Goal: Information Seeking & Learning: Learn about a topic

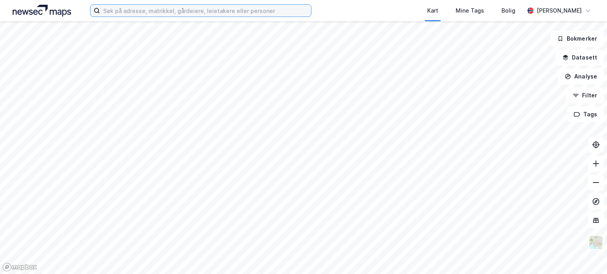
click at [198, 9] on input at bounding box center [205, 11] width 211 height 12
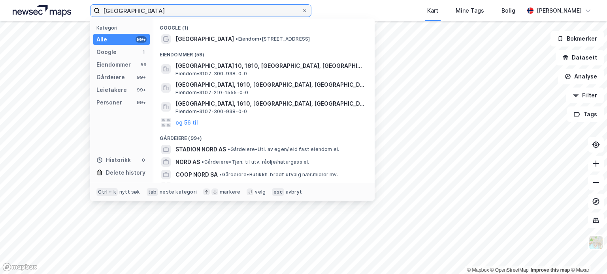
click at [198, 9] on input "[GEOGRAPHIC_DATA]" at bounding box center [200, 11] width 201 height 12
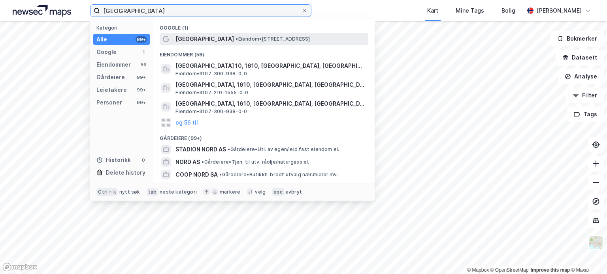
type input "[GEOGRAPHIC_DATA]"
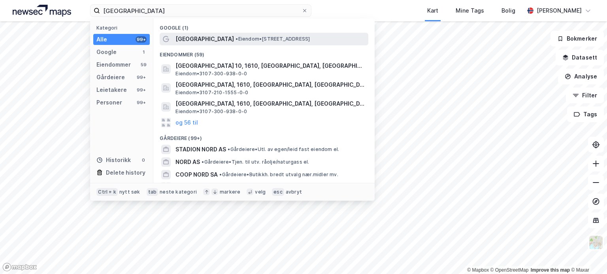
click at [201, 39] on span "[GEOGRAPHIC_DATA]" at bounding box center [204, 38] width 58 height 9
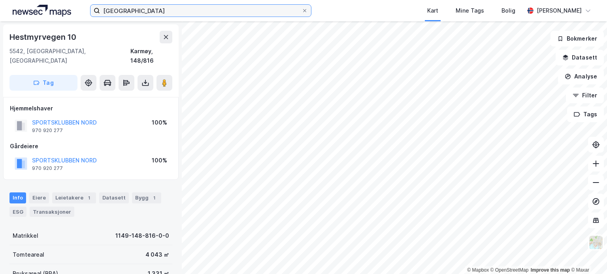
click at [223, 9] on input "[GEOGRAPHIC_DATA]" at bounding box center [200, 11] width 201 height 12
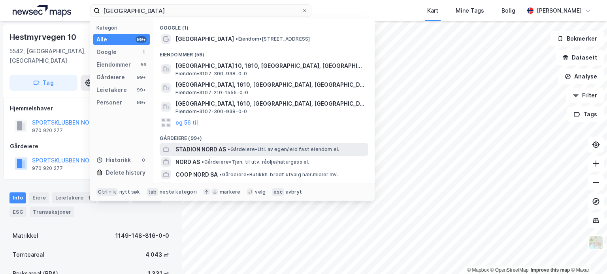
click at [212, 147] on span "STADION NORD AS" at bounding box center [200, 149] width 51 height 9
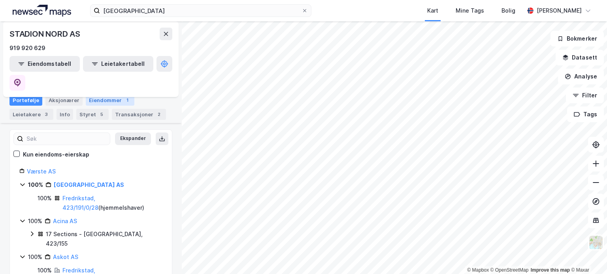
scroll to position [58, 0]
